Goal: Task Accomplishment & Management: Manage account settings

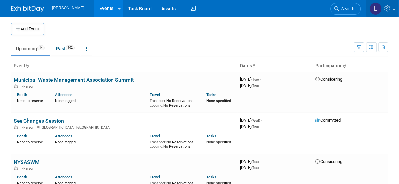
click at [388, 11] on icon at bounding box center [389, 8] width 8 height 6
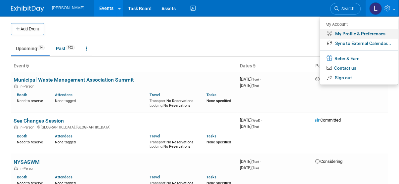
click at [382, 34] on link "My Profile & Preferences" at bounding box center [359, 34] width 78 height 10
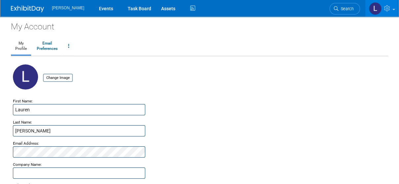
click at [62, 7] on span "[PERSON_NAME]" at bounding box center [68, 8] width 32 height 5
click at [189, 11] on icon at bounding box center [193, 8] width 8 height 10
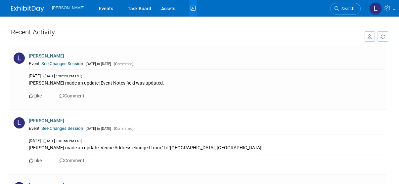
click at [371, 39] on icon "button" at bounding box center [370, 36] width 4 height 5
click at [371, 39] on button "All Activity" at bounding box center [351, 37] width 47 height 12
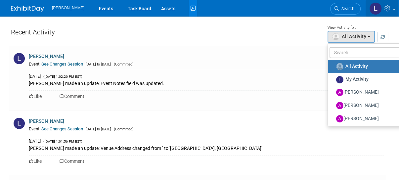
click at [386, 12] on link at bounding box center [382, 8] width 32 height 17
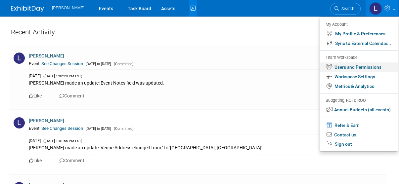
click at [371, 65] on link "Users and Permissions" at bounding box center [359, 68] width 78 height 10
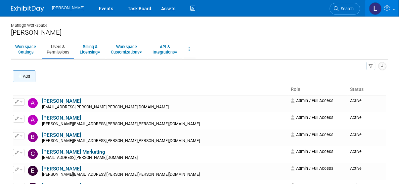
click at [30, 79] on button "Add" at bounding box center [24, 76] width 23 height 12
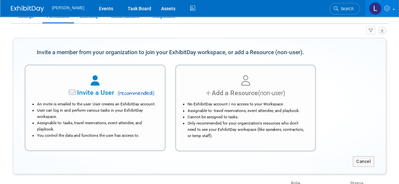
scroll to position [79, 0]
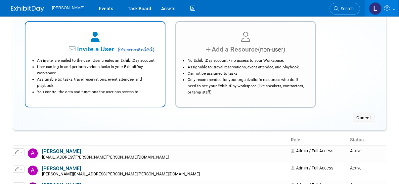
click at [67, 80] on li "Assignable to: tasks, travel reservations, event attendee, and playbook." at bounding box center [96, 82] width 119 height 13
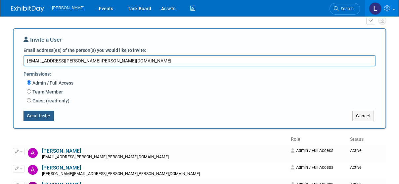
type textarea "[EMAIL_ADDRESS][PERSON_NAME][PERSON_NAME][DOMAIN_NAME]"
click at [45, 116] on button "Send Invite" at bounding box center [38, 116] width 30 height 11
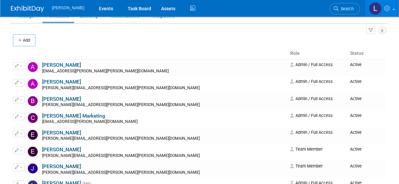
scroll to position [0, 0]
